Goal: Information Seeking & Learning: Learn about a topic

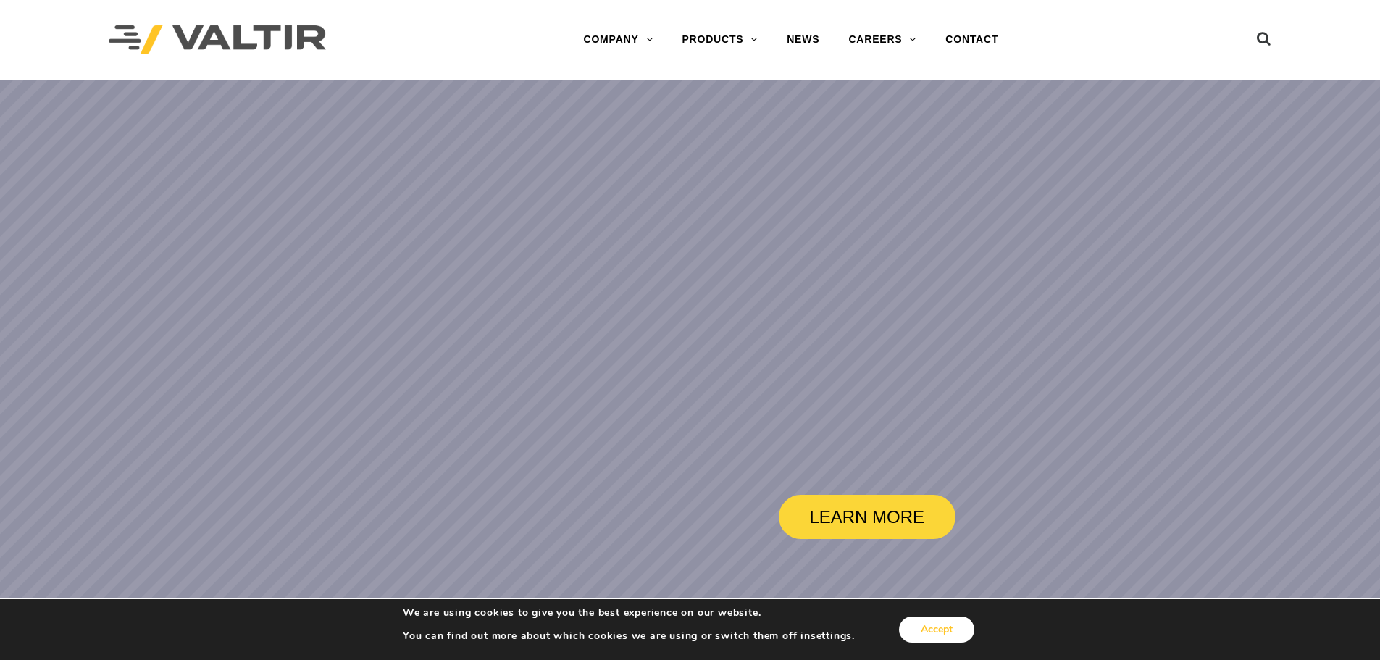
click at [924, 624] on button "Accept" at bounding box center [936, 629] width 75 height 26
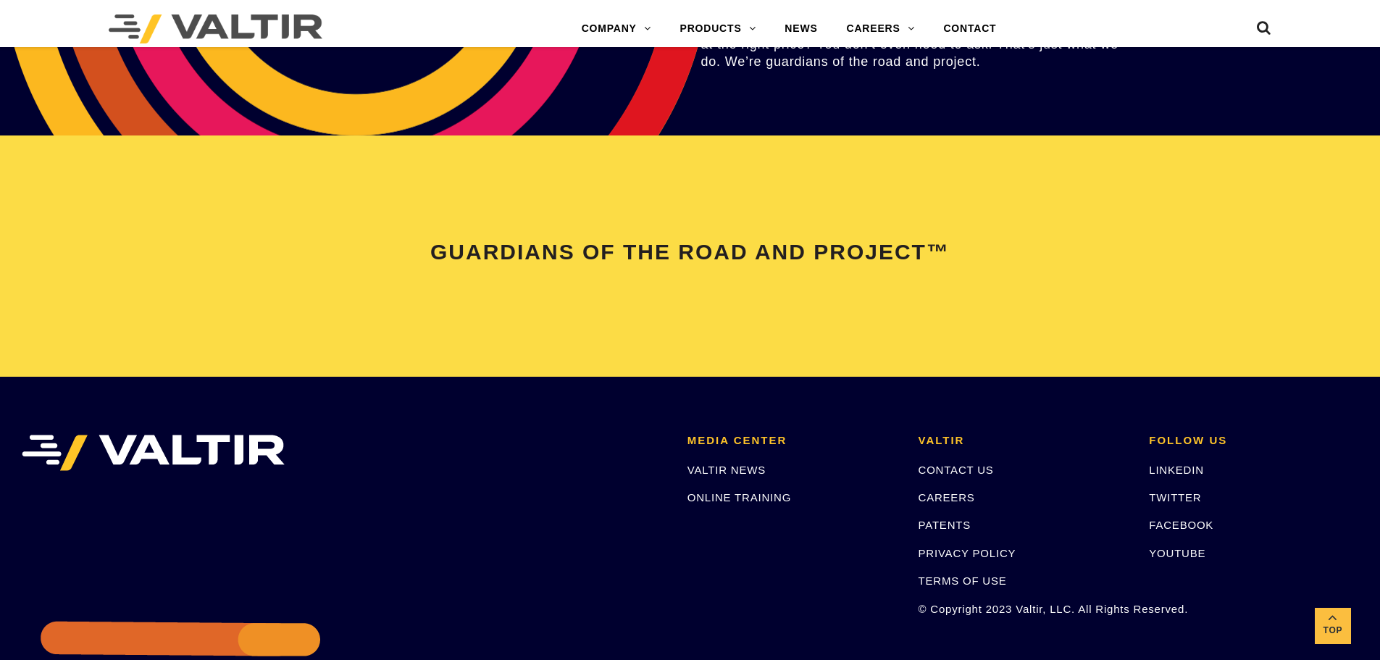
scroll to position [2898, 0]
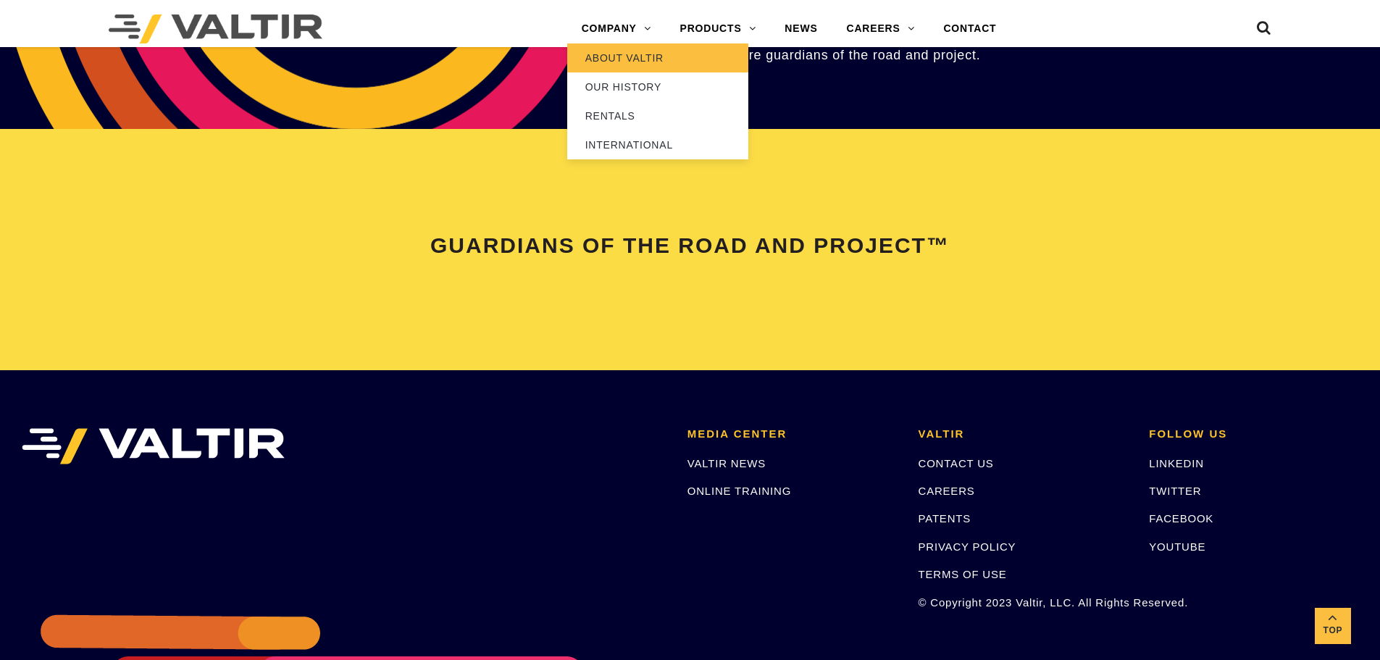
click at [641, 60] on link "ABOUT VALTIR" at bounding box center [657, 57] width 181 height 29
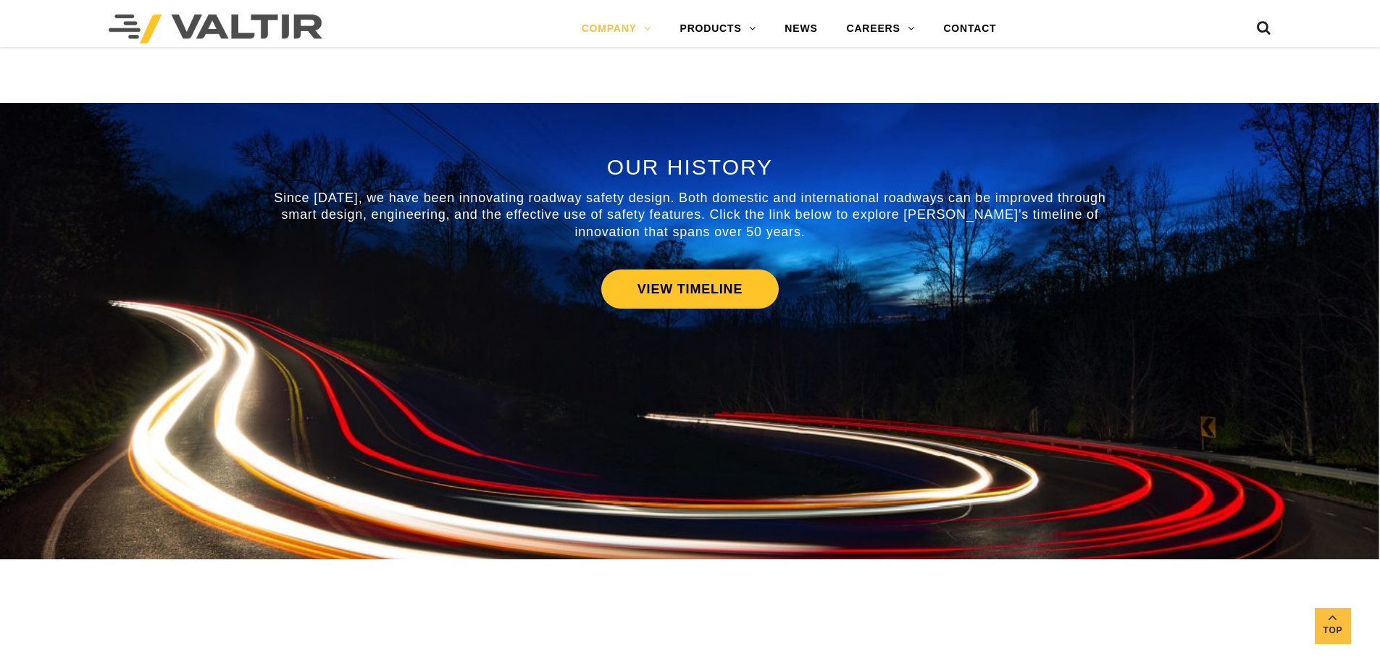
scroll to position [652, 0]
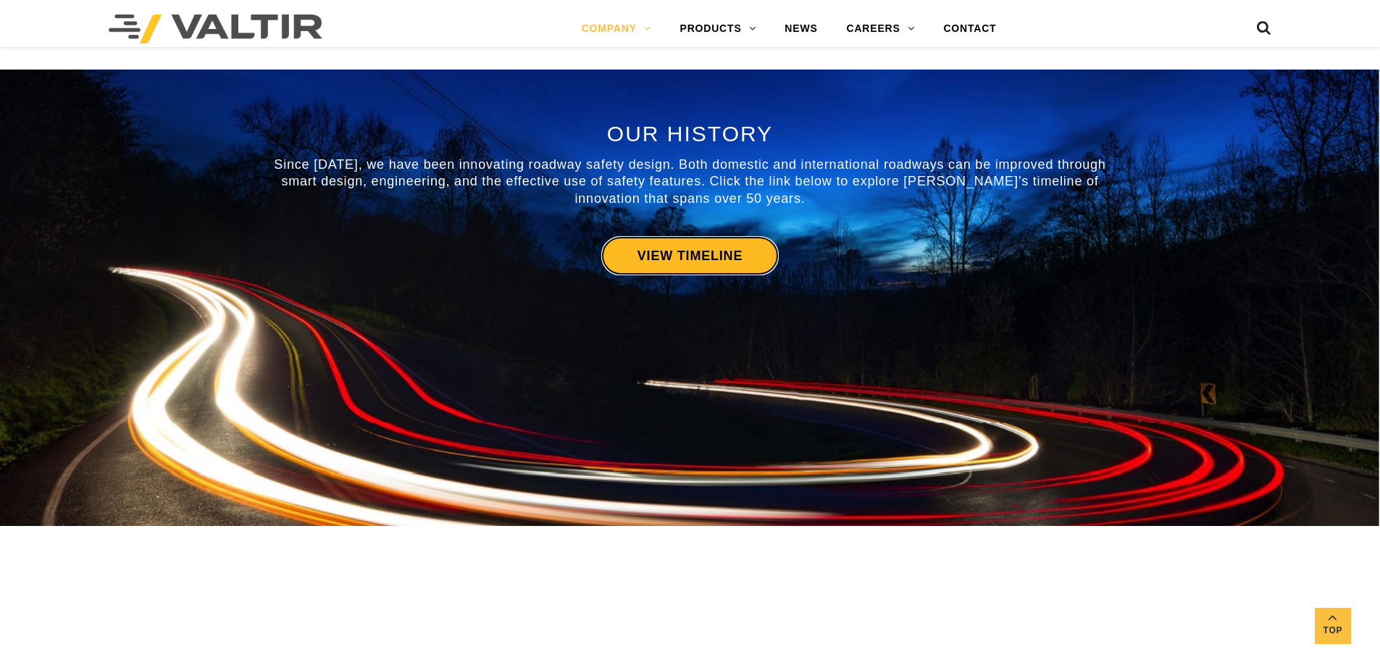
click at [680, 253] on link "VIEW TIMELINE" at bounding box center [689, 255] width 177 height 39
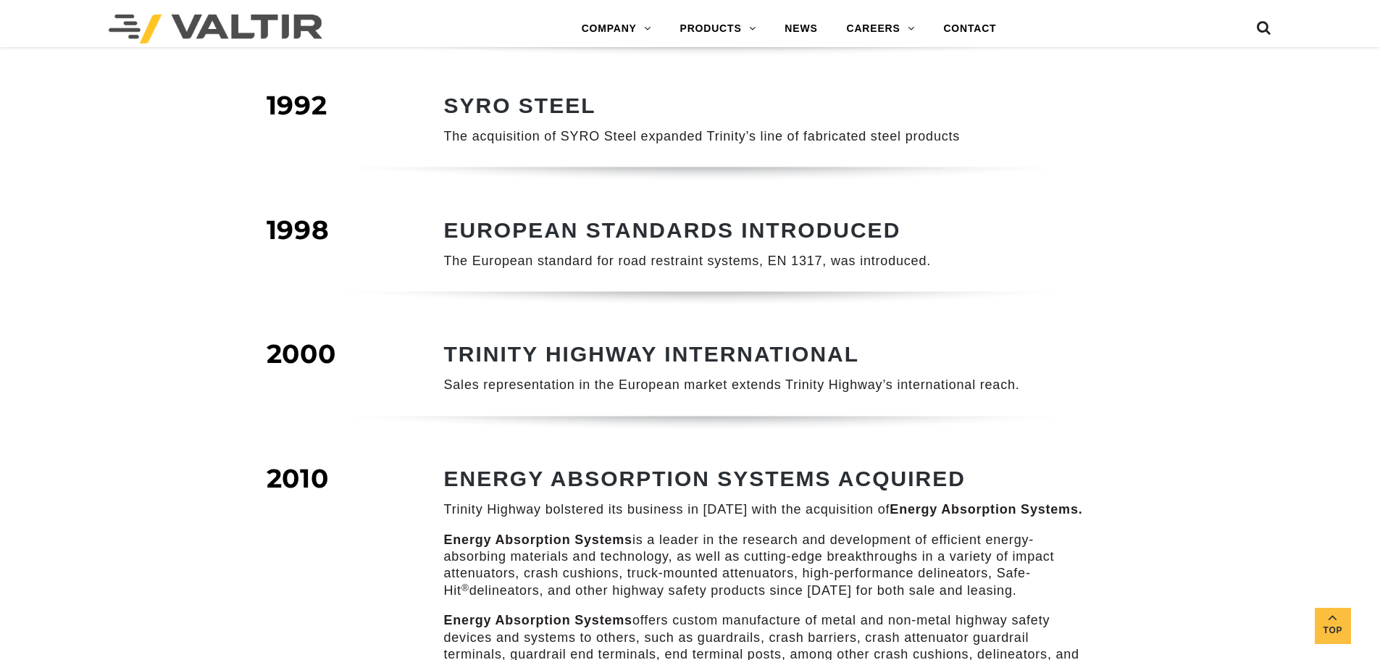
scroll to position [942, 0]
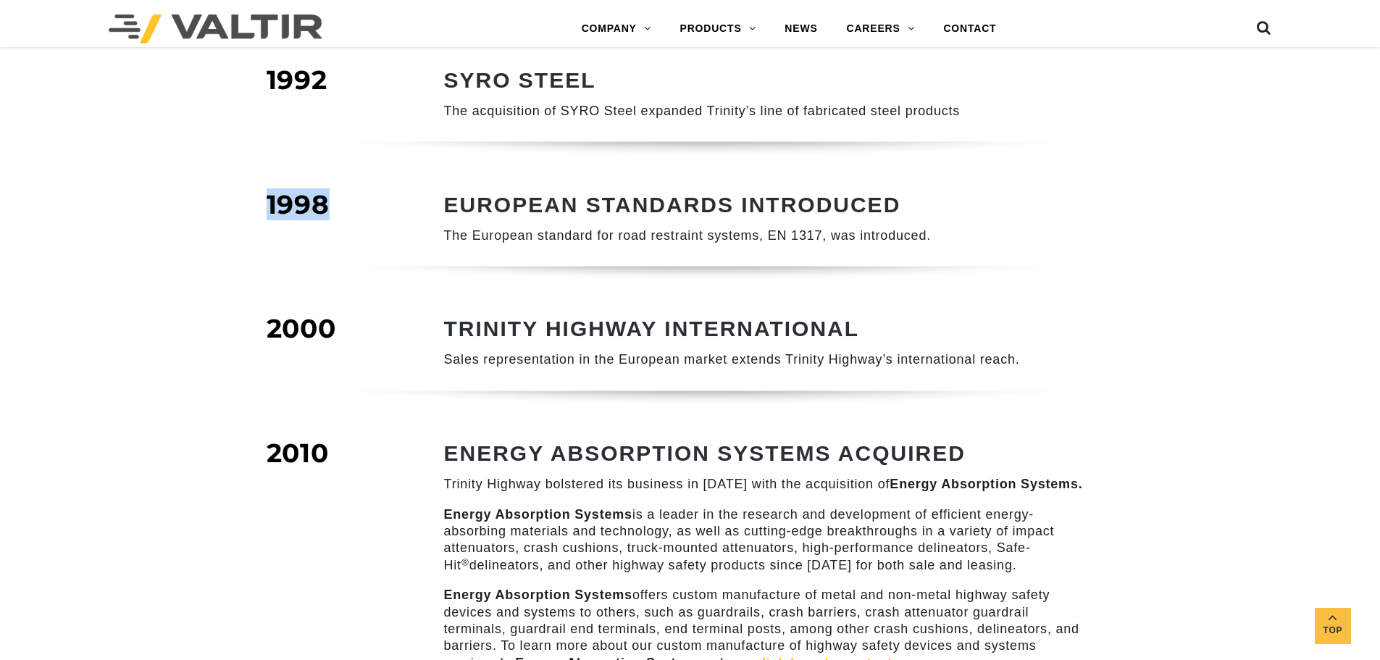
drag, startPoint x: 266, startPoint y: 177, endPoint x: 349, endPoint y: 186, distance: 83.8
click at [349, 196] on div "1998" at bounding box center [328, 207] width 123 height 22
click at [185, 264] on div "COMPANY / TIMELINE 1973 TRINITY HIGHWAY FOUNDED It was the decade of the 1970s …" at bounding box center [690, 324] width 1380 height 2372
drag, startPoint x: 267, startPoint y: 189, endPoint x: 333, endPoint y: 188, distance: 65.9
click at [333, 196] on div "1998" at bounding box center [328, 207] width 123 height 22
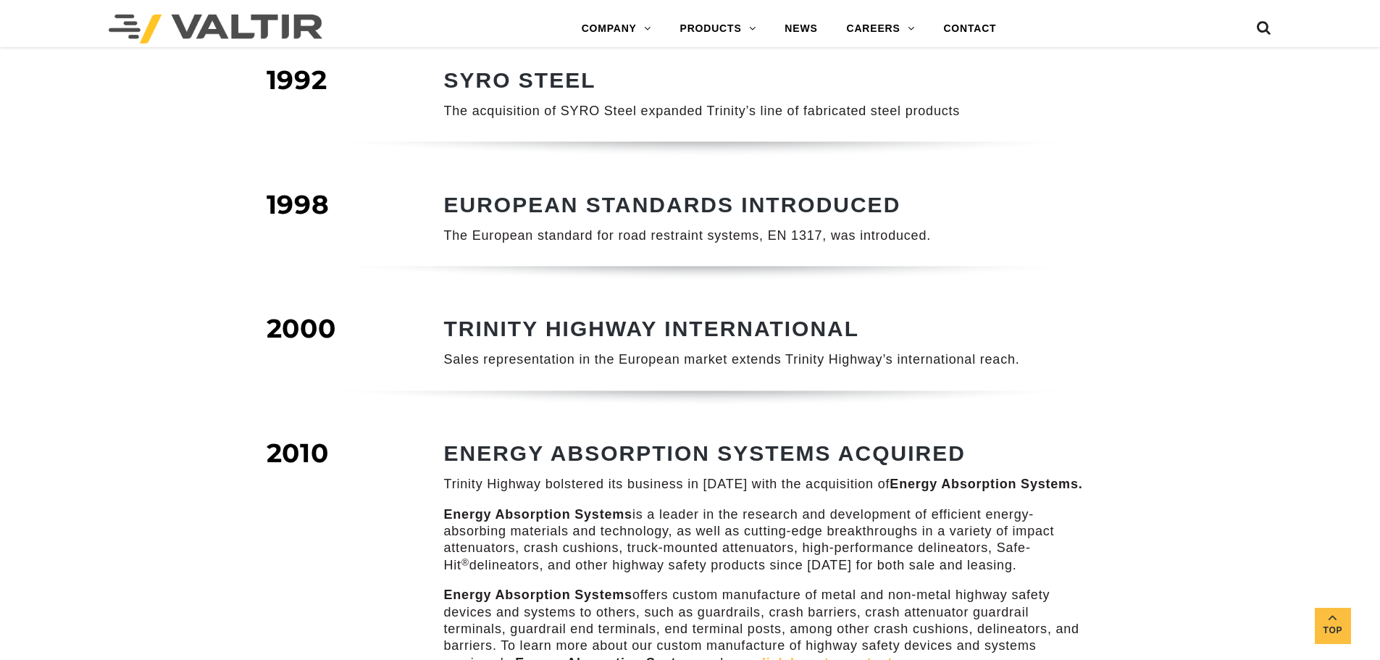
click at [264, 294] on div at bounding box center [690, 293] width 869 height 54
